Goal: Task Accomplishment & Management: Use online tool/utility

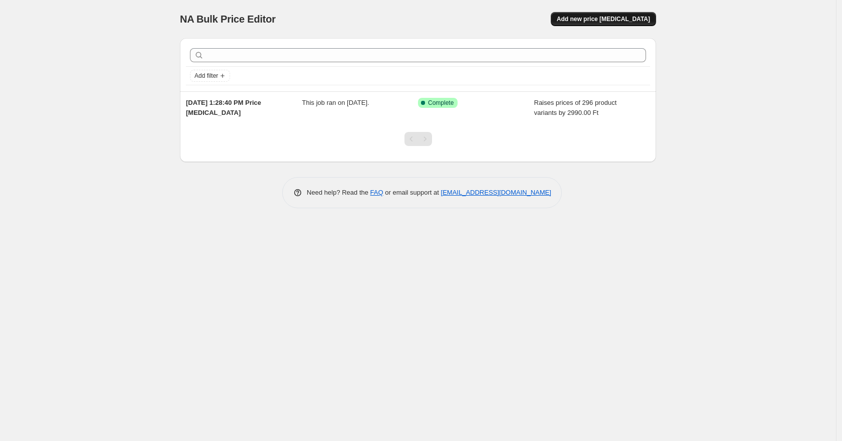
click at [597, 13] on button "Add new price [MEDICAL_DATA]" at bounding box center [603, 19] width 105 height 14
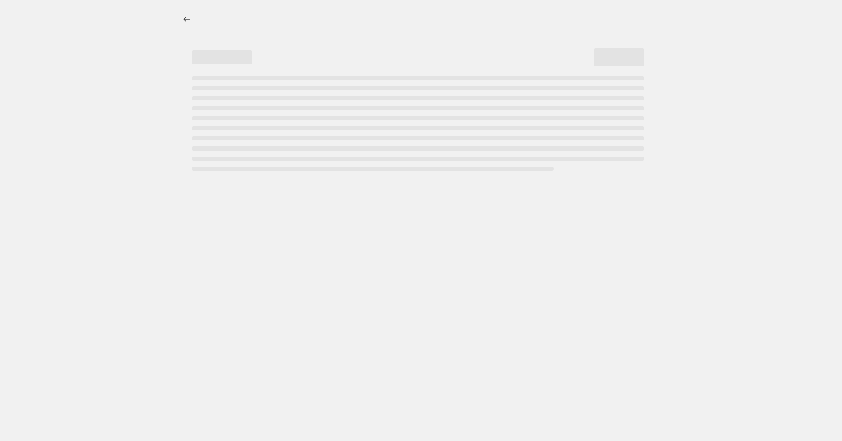
select select "percentage"
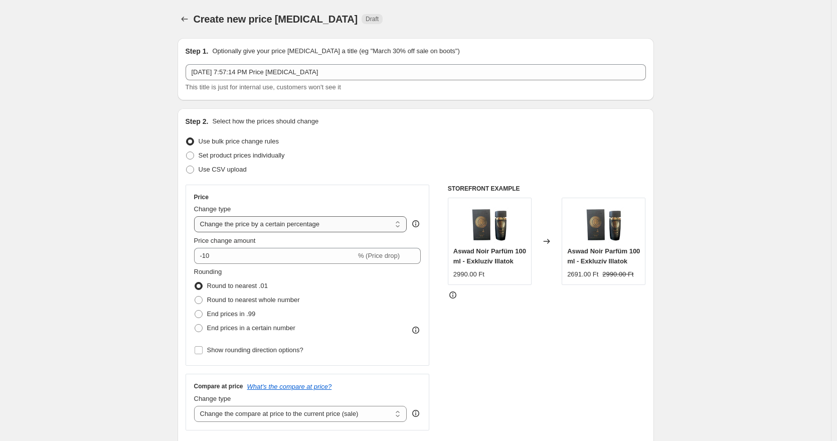
click at [308, 225] on select "Change the price to a certain amount Change the price by a certain amount Chang…" at bounding box center [300, 224] width 213 height 16
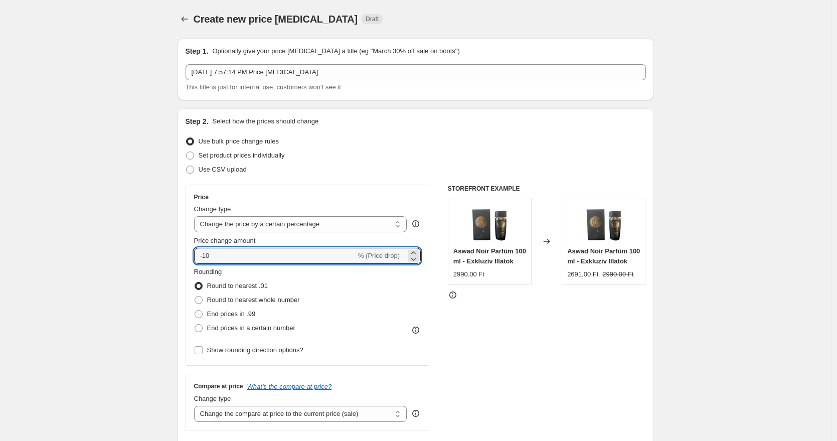
drag, startPoint x: 269, startPoint y: 252, endPoint x: 140, endPoint y: 244, distance: 128.6
type input "4000"
click at [237, 312] on span "End prices in .99" at bounding box center [231, 314] width 49 height 8
click at [195, 310] on input "End prices in .99" at bounding box center [195, 310] width 1 height 1
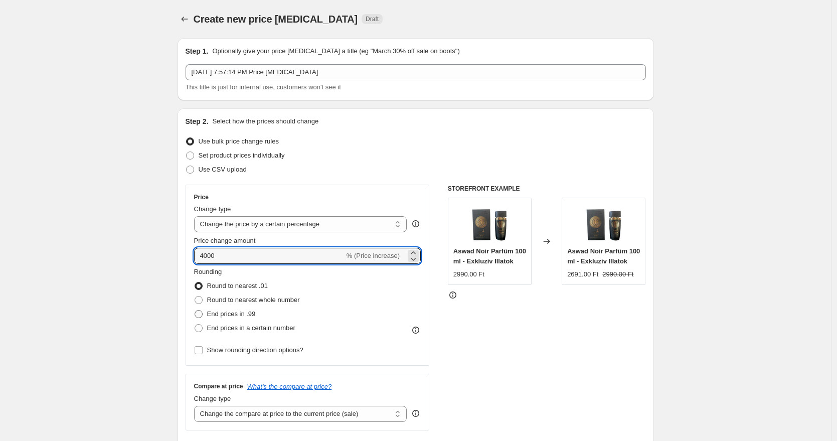
radio input "true"
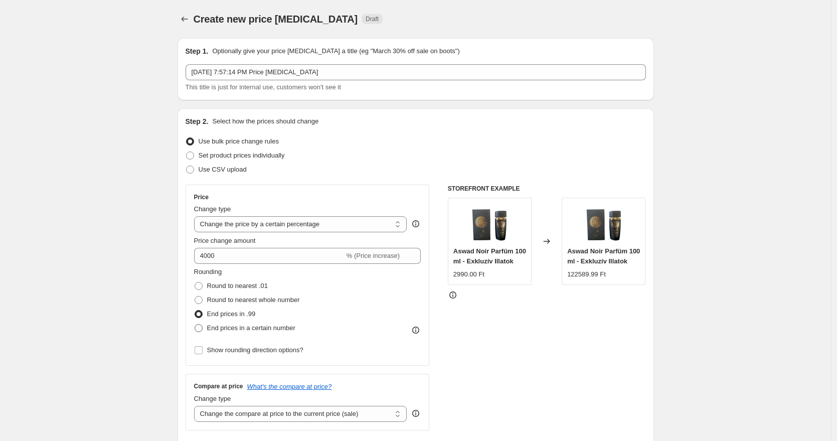
click at [249, 332] on span "End prices in a certain number" at bounding box center [251, 328] width 88 height 10
click at [195, 324] on input "End prices in a certain number" at bounding box center [195, 324] width 1 height 1
radio input "true"
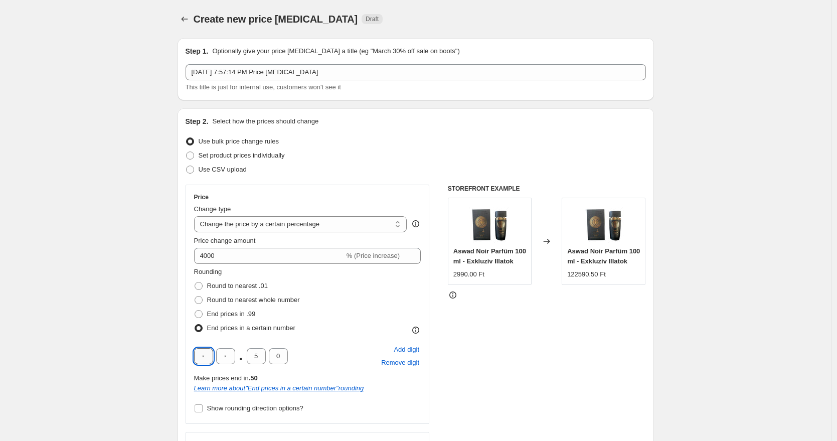
click at [209, 358] on input "text" at bounding box center [203, 356] width 19 height 16
type input "7"
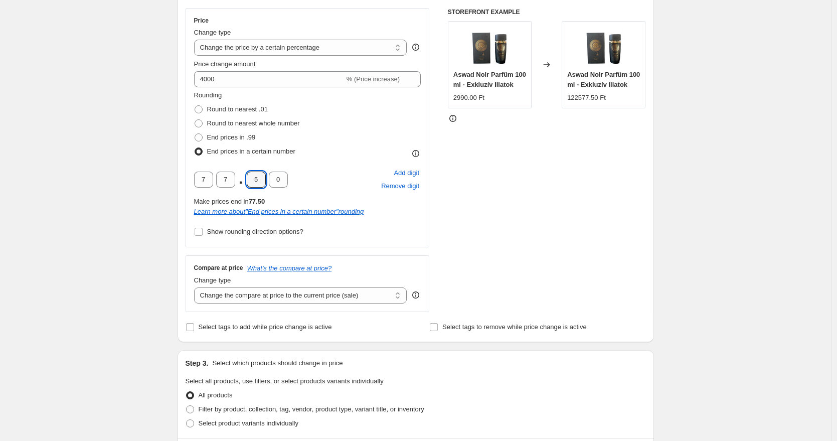
scroll to position [183, 0]
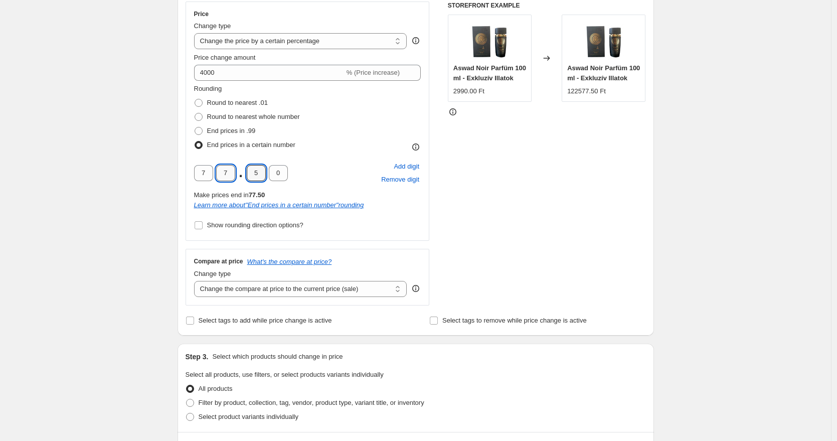
click at [233, 173] on input "7" at bounding box center [225, 173] width 19 height 16
type input "9"
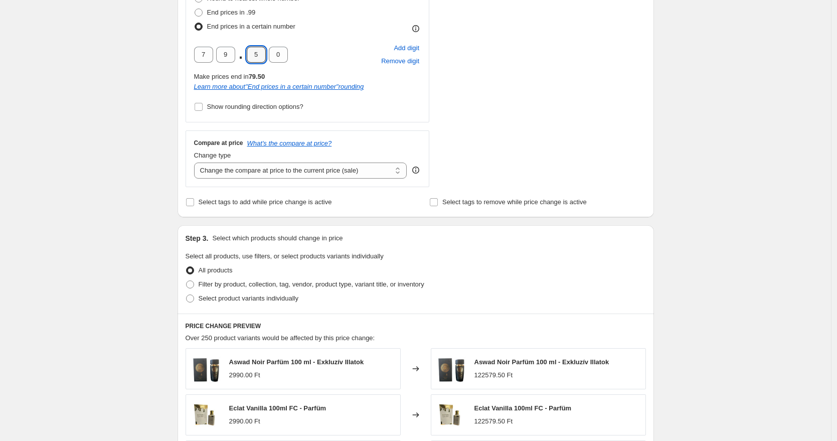
scroll to position [315, 0]
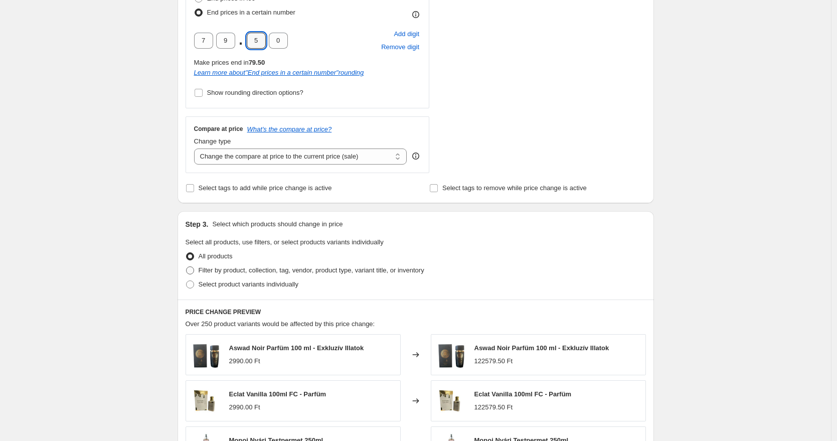
click at [239, 271] on span "Filter by product, collection, tag, vendor, product type, variant title, or inv…" at bounding box center [312, 270] width 226 height 8
click at [187, 267] on input "Filter by product, collection, tag, vendor, product type, variant title, or inv…" at bounding box center [186, 266] width 1 height 1
radio input "true"
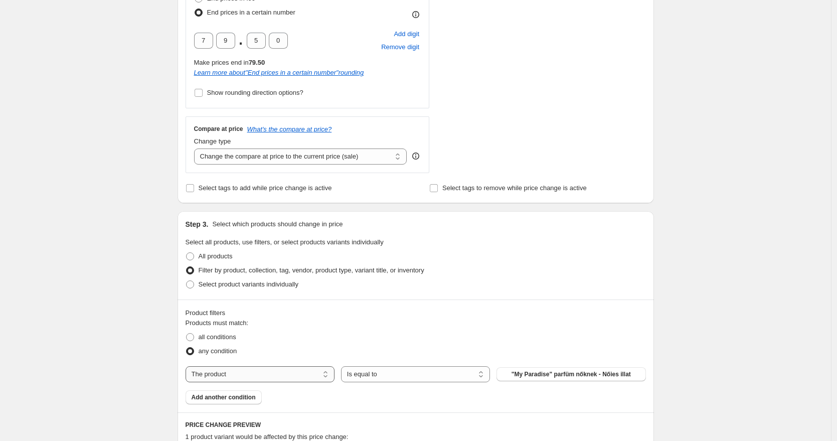
click at [285, 373] on select "The product The product's collection The product's vendor The product's type Th…" at bounding box center [260, 374] width 149 height 16
select select "product_status"
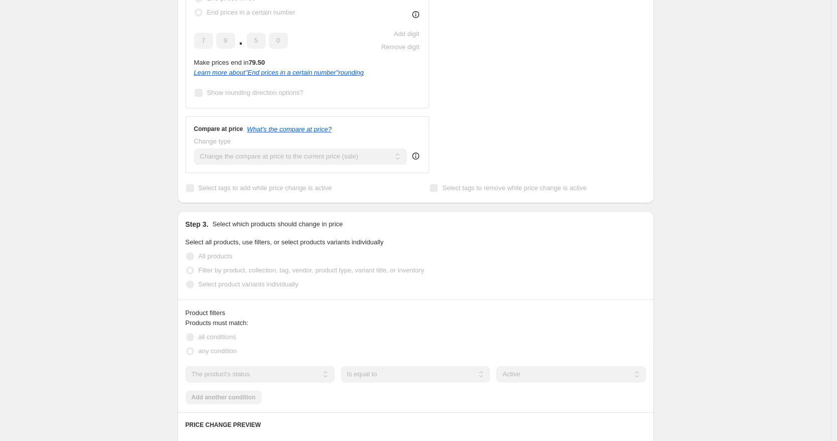
click at [548, 374] on select "Active Draft Archived" at bounding box center [570, 374] width 149 height 16
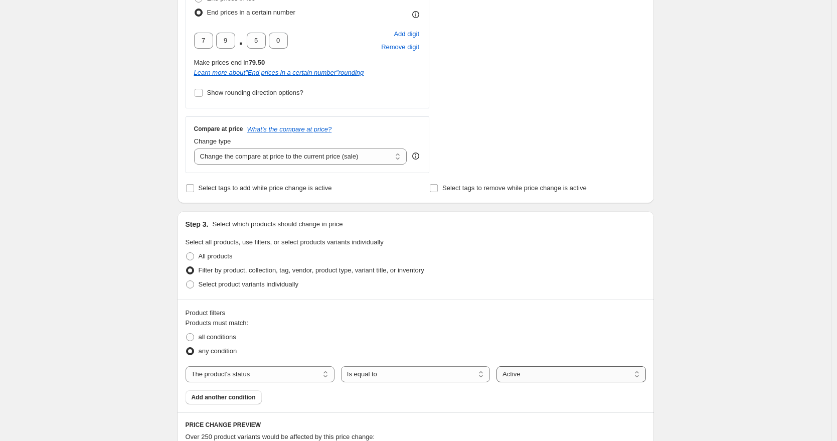
click at [546, 373] on select "Active Draft Archived" at bounding box center [570, 374] width 149 height 16
select select "draft"
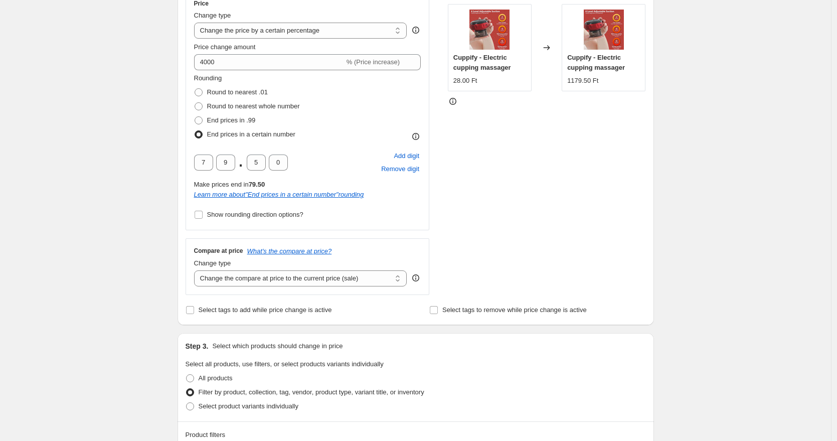
scroll to position [0, 0]
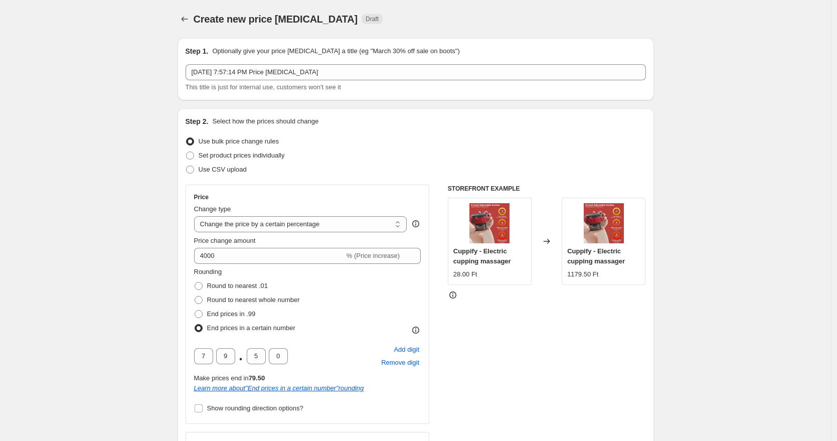
click at [302, 214] on div "Change type" at bounding box center [300, 209] width 213 height 10
click at [300, 223] on select "Change the price to a certain amount Change the price by a certain amount Chang…" at bounding box center [300, 224] width 213 height 16
click at [247, 253] on input "4000" at bounding box center [269, 256] width 150 height 16
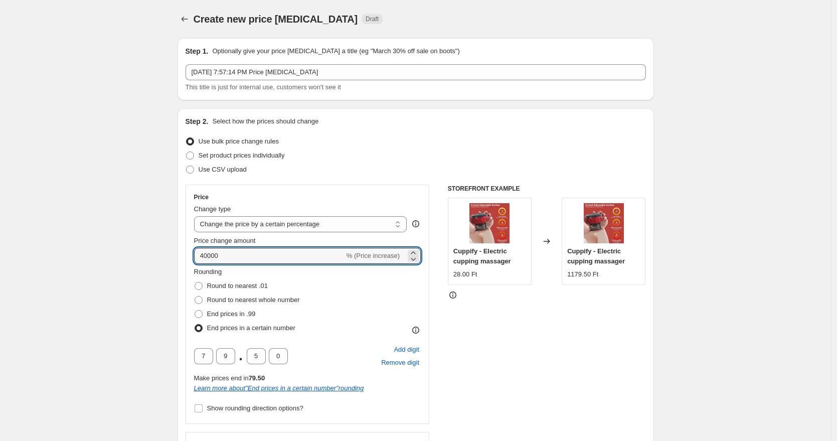
type input "40000"
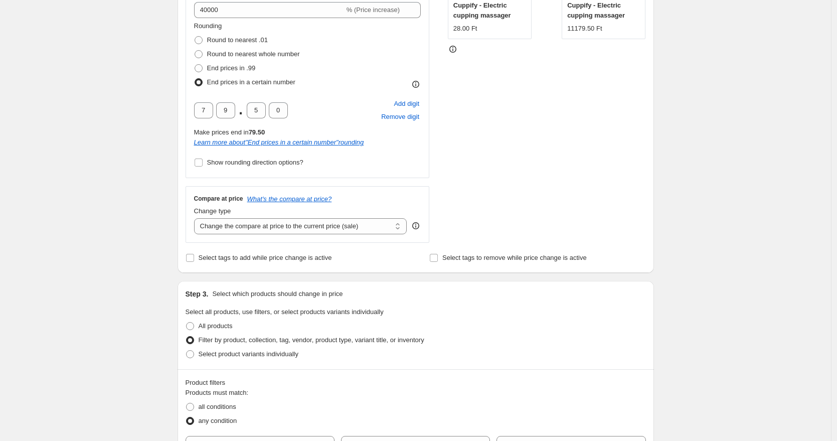
scroll to position [124, 0]
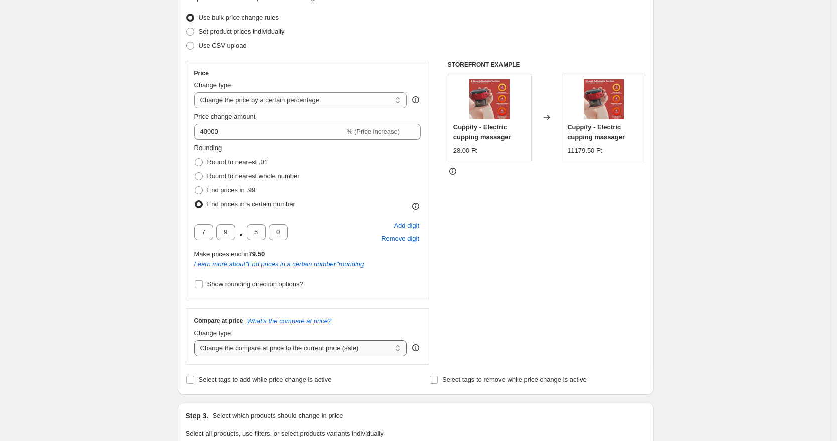
click at [337, 342] on select "Change the compare at price to the current price (sale) Change the compare at p…" at bounding box center [300, 348] width 213 height 16
select select "remove"
click at [197, 340] on select "Change the compare at price to the current price (sale) Change the compare at p…" at bounding box center [300, 348] width 213 height 16
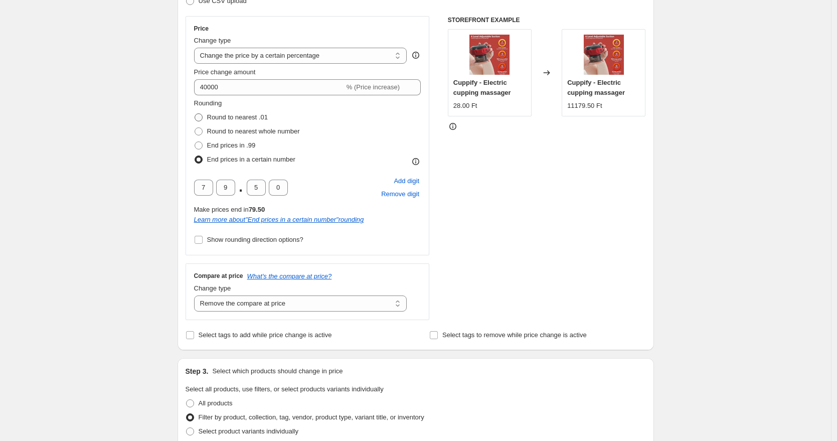
scroll to position [168, 0]
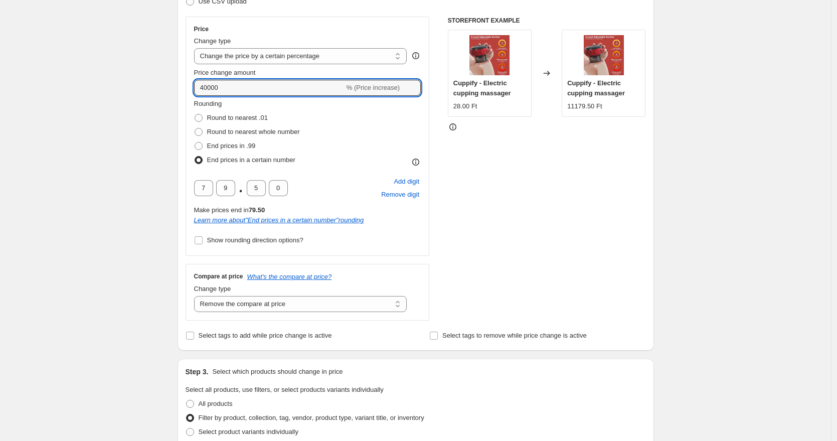
drag, startPoint x: 239, startPoint y: 86, endPoint x: 185, endPoint y: 84, distance: 54.2
click at [185, 84] on div "Step 2. Select how the prices should change Use bulk price change rules Set pro…" at bounding box center [415, 145] width 476 height 410
click at [571, 139] on div "STOREFRONT EXAMPLE Cuppify - Electric cupping massager 28.00 Ft Changed to Cupp…" at bounding box center [547, 169] width 198 height 304
click at [314, 88] on input "350" at bounding box center [269, 88] width 150 height 16
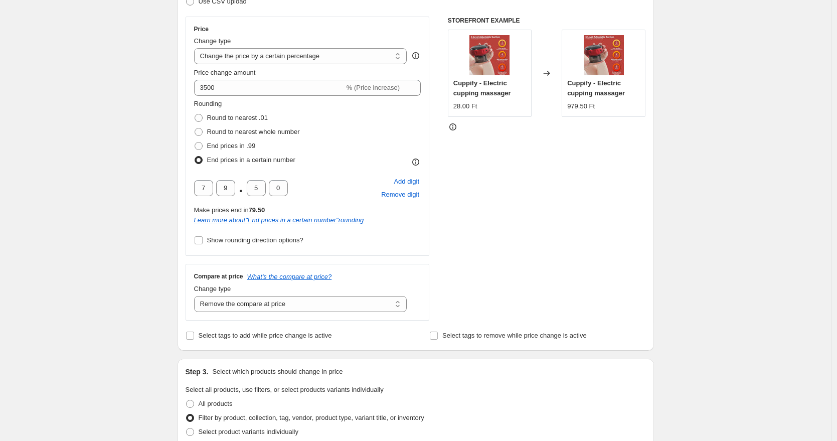
click at [569, 156] on div "STOREFRONT EXAMPLE Cuppify - Electric cupping massager 28.00 Ft Changed to Cupp…" at bounding box center [547, 169] width 198 height 304
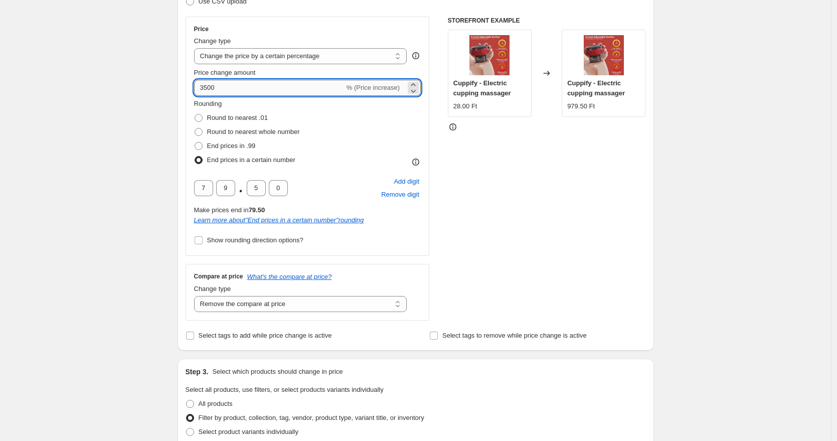
click at [317, 89] on input "3500" at bounding box center [269, 88] width 150 height 16
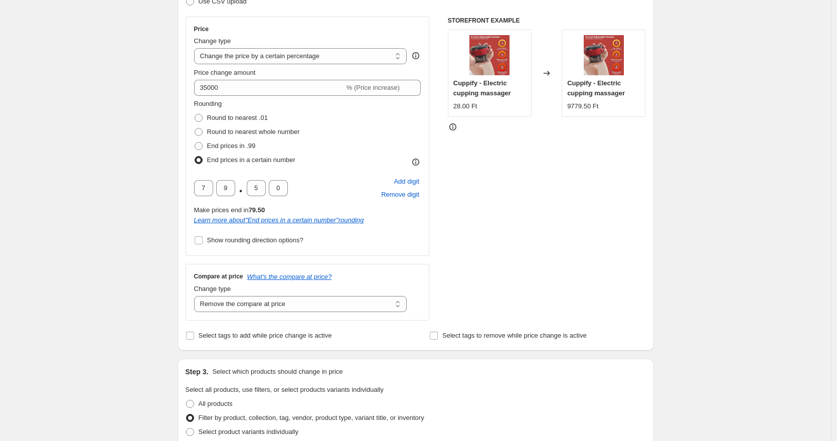
click at [571, 154] on div "STOREFRONT EXAMPLE Cuppify - Electric cupping massager 28.00 Ft Changed to Cupp…" at bounding box center [547, 169] width 198 height 304
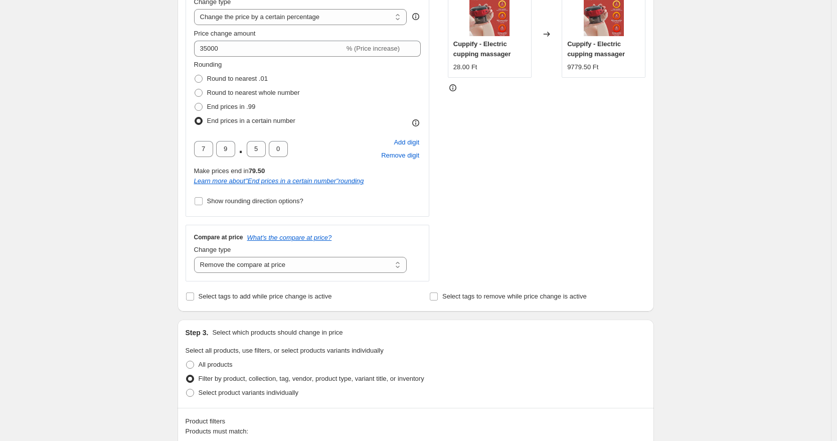
scroll to position [41, 0]
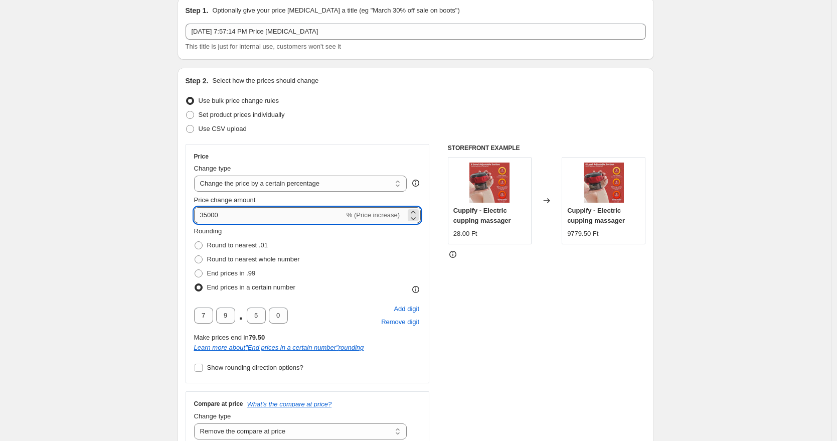
click at [238, 214] on input "35000" at bounding box center [269, 215] width 150 height 16
type input "30000"
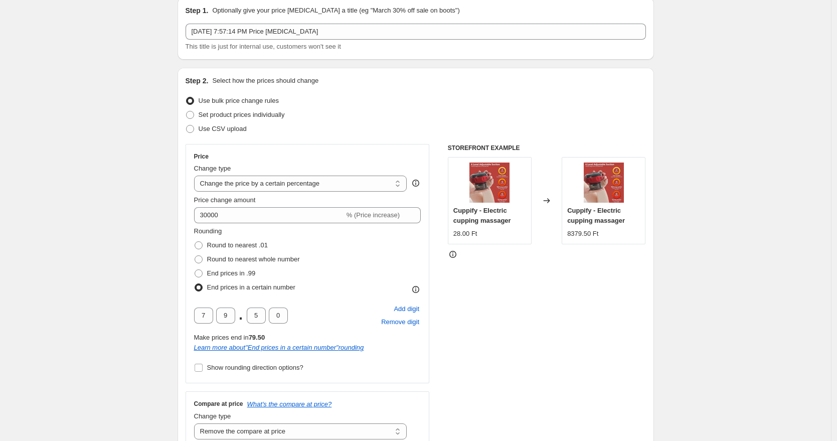
click at [493, 257] on div at bounding box center [547, 254] width 198 height 10
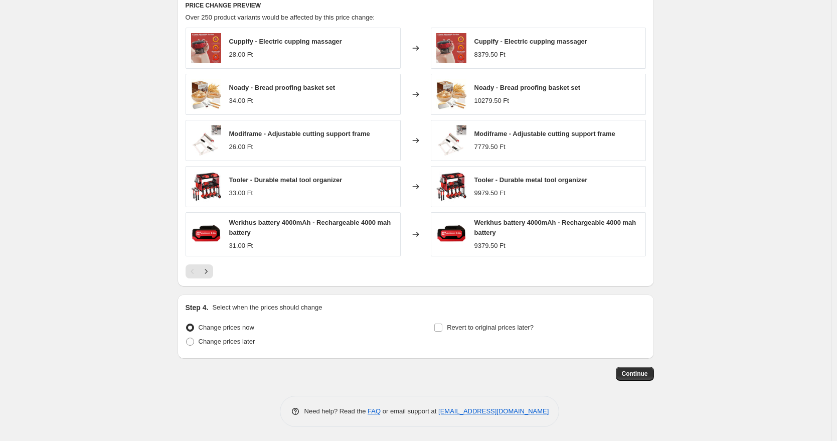
scroll to position [736, 0]
click at [641, 377] on button "Continue" at bounding box center [635, 372] width 38 height 14
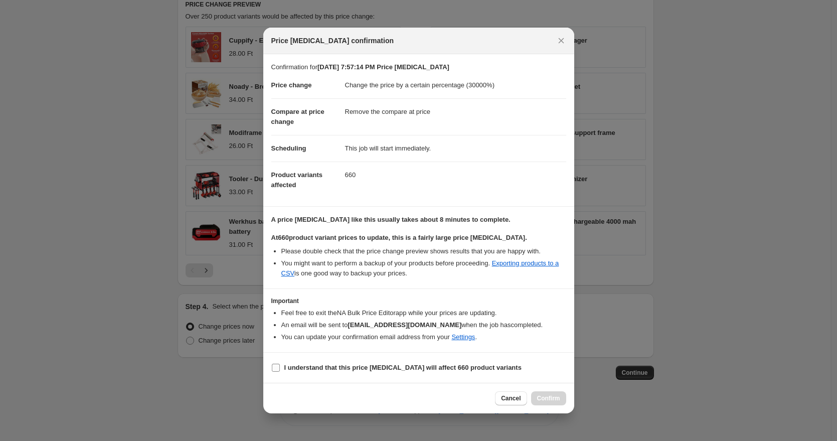
click at [277, 368] on input "I understand that this price change job will affect 660 product variants" at bounding box center [276, 367] width 8 height 8
checkbox input "true"
drag, startPoint x: 551, startPoint y: 402, endPoint x: 549, endPoint y: 388, distance: 13.6
click at [552, 402] on span "Confirm" at bounding box center [548, 398] width 23 height 8
